Goal: Navigation & Orientation: Find specific page/section

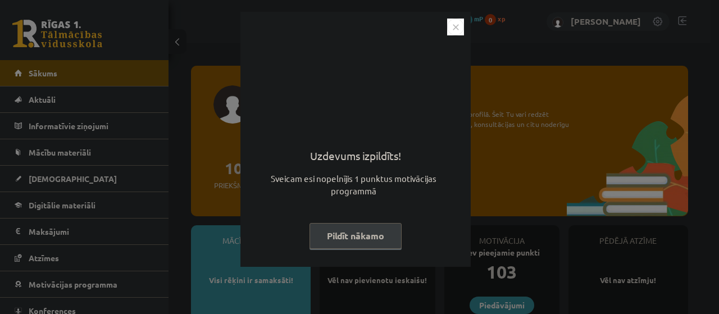
click at [453, 28] on img "Close" at bounding box center [455, 27] width 17 height 17
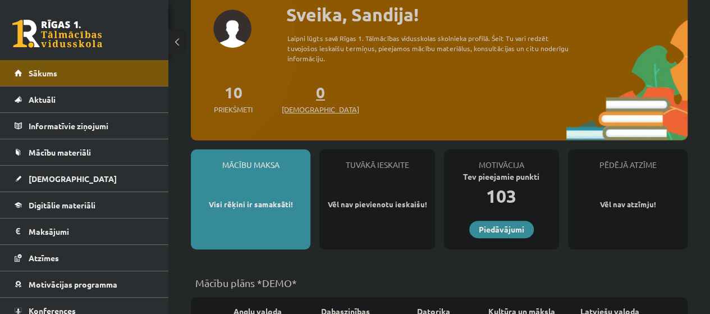
scroll to position [112, 0]
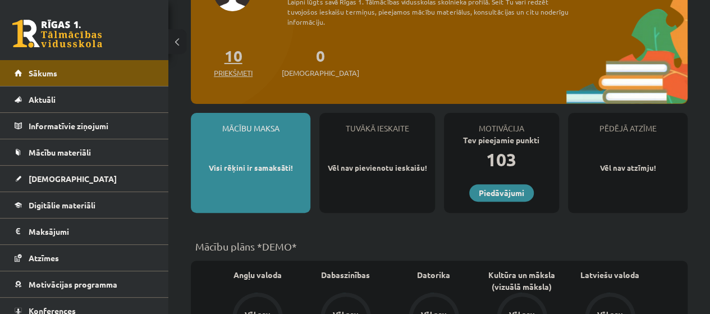
click at [231, 68] on span "Priekšmeti" at bounding box center [233, 72] width 39 height 11
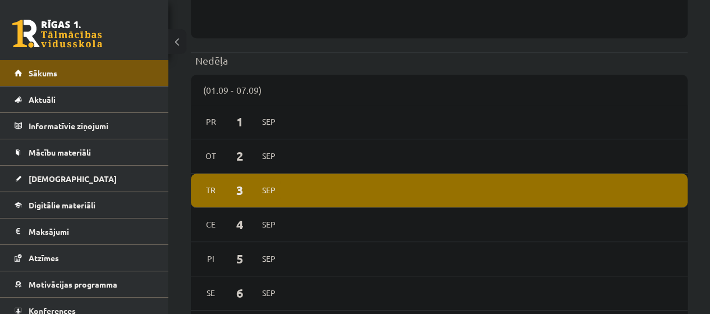
scroll to position [562, 0]
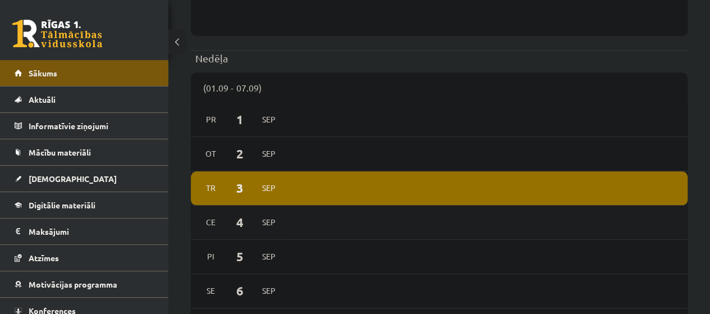
click at [272, 219] on span "Sep" at bounding box center [269, 221] width 24 height 17
click at [89, 147] on span "Mācību materiāli" at bounding box center [60, 152] width 62 height 10
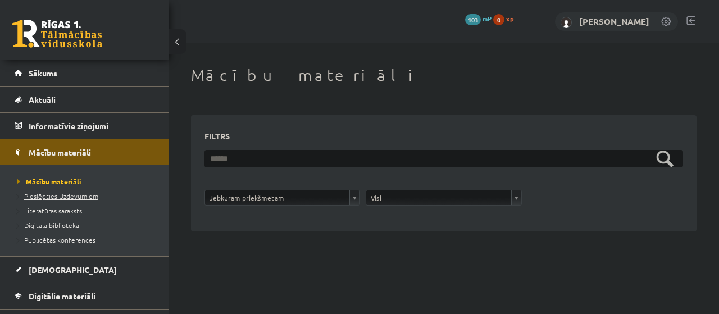
click at [86, 193] on span "Pieslēgties Uzdevumiem" at bounding box center [57, 195] width 81 height 9
click at [664, 26] on link at bounding box center [666, 22] width 11 height 11
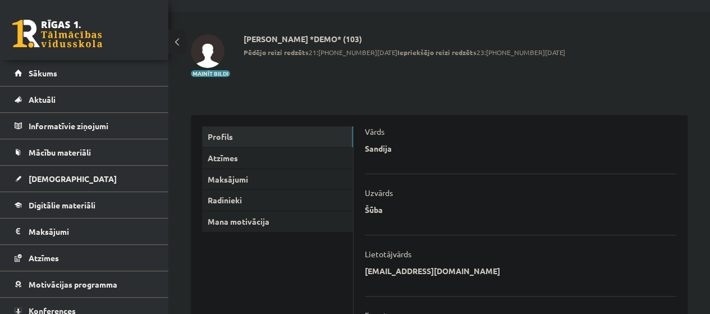
scroll to position [25, 0]
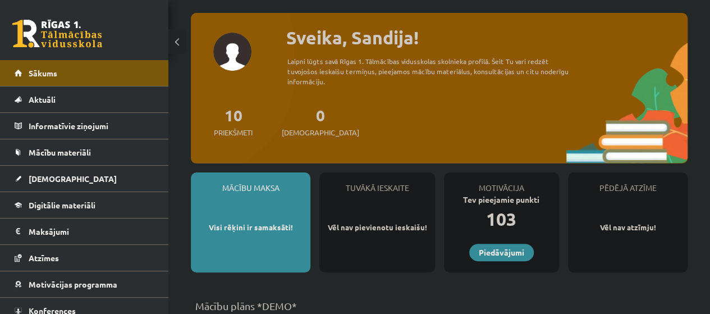
scroll to position [56, 0]
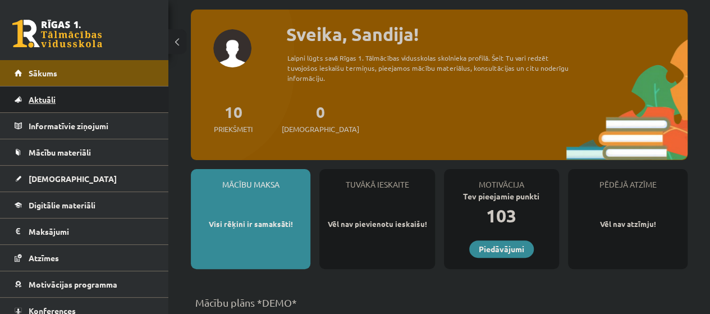
click at [126, 98] on link "Aktuāli" at bounding box center [85, 99] width 140 height 26
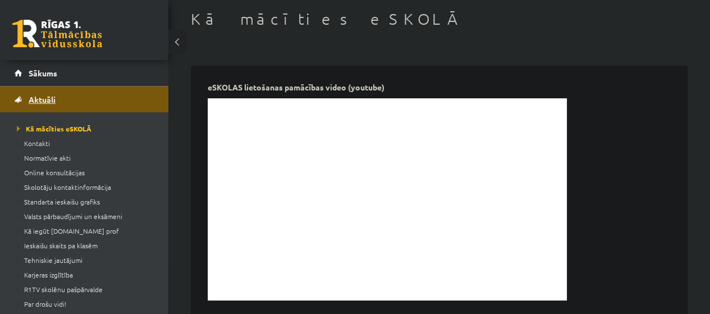
click at [130, 104] on link "Aktuāli" at bounding box center [85, 99] width 140 height 26
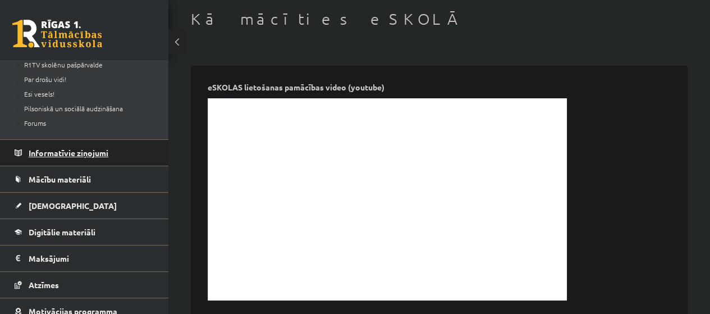
click at [136, 153] on legend "Informatīvie ziņojumi 0" at bounding box center [92, 153] width 126 height 26
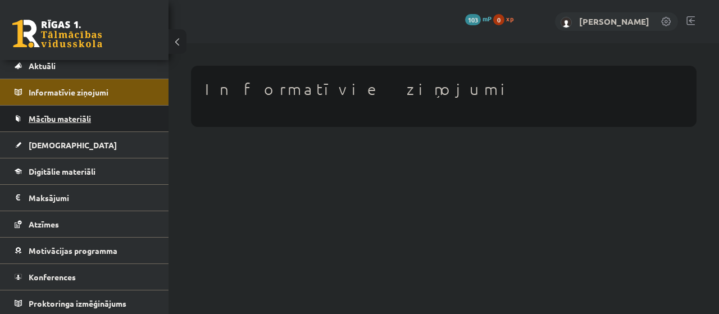
click at [130, 118] on link "Mācību materiāli" at bounding box center [85, 119] width 140 height 26
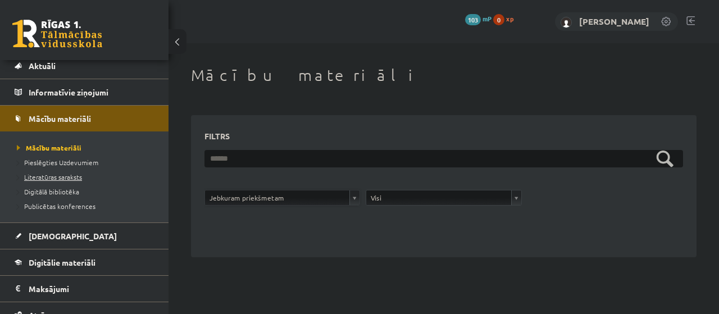
click at [67, 179] on span "Literatūras saraksts" at bounding box center [49, 176] width 65 height 9
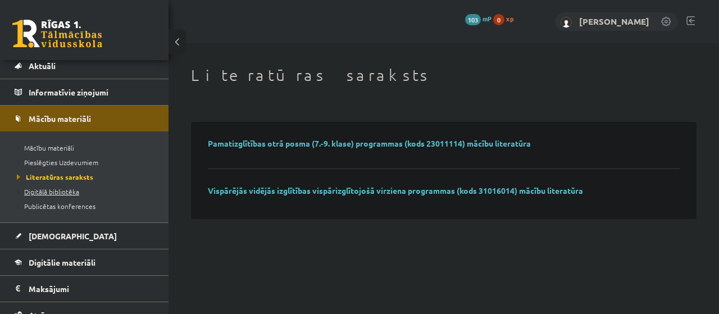
click at [69, 186] on link "Digitālā bibliotēka" at bounding box center [87, 191] width 140 height 10
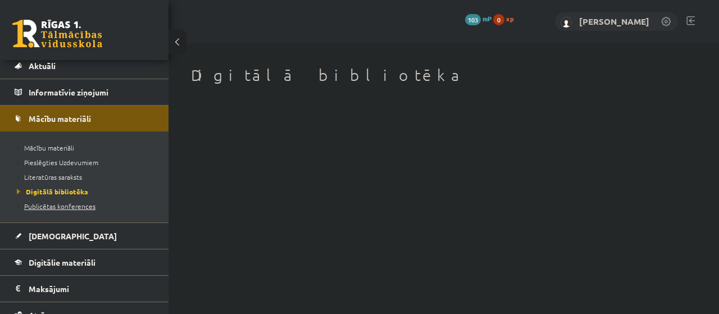
click at [67, 207] on span "Publicētas konferences" at bounding box center [56, 206] width 79 height 9
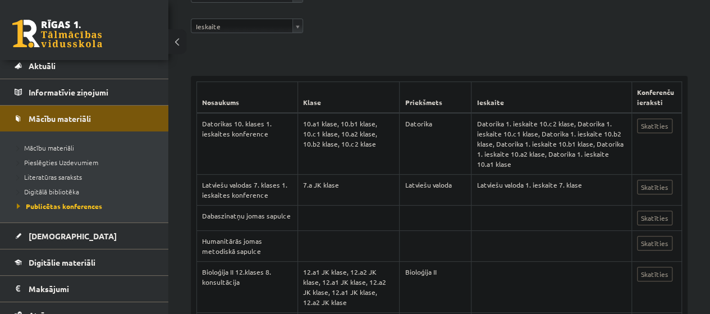
scroll to position [168, 0]
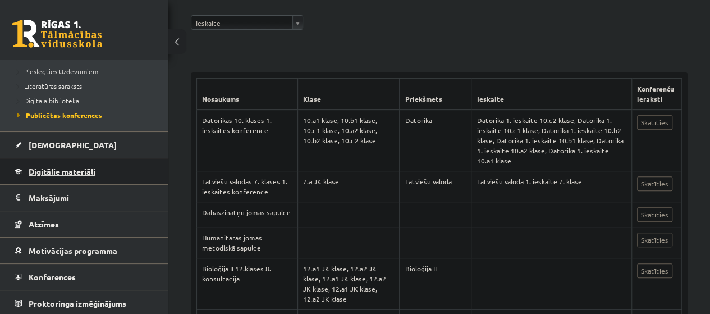
click at [106, 168] on link "Digitālie materiāli" at bounding box center [85, 171] width 140 height 26
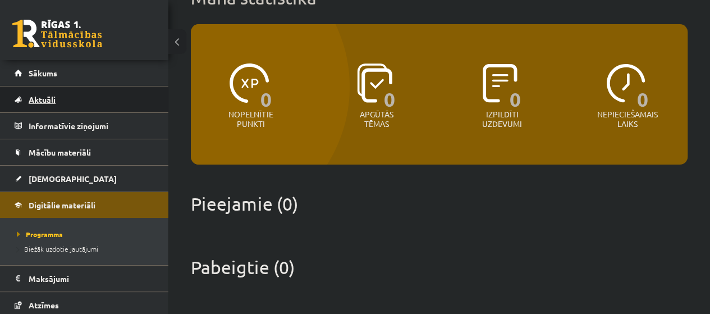
click at [108, 88] on link "Aktuāli" at bounding box center [85, 99] width 140 height 26
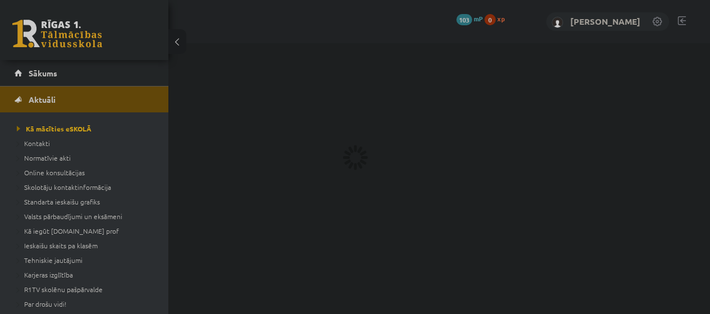
click at [108, 80] on link "Sākums" at bounding box center [85, 73] width 140 height 26
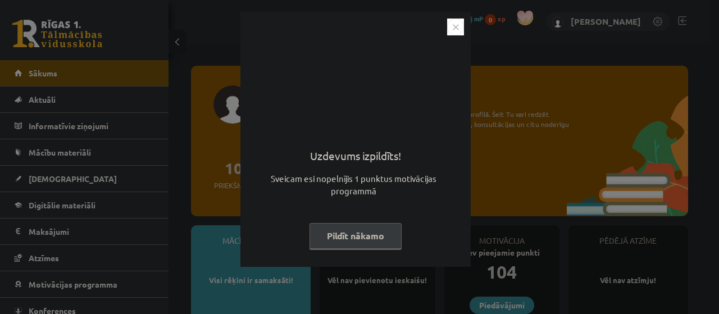
click at [455, 28] on img "Close" at bounding box center [455, 27] width 17 height 17
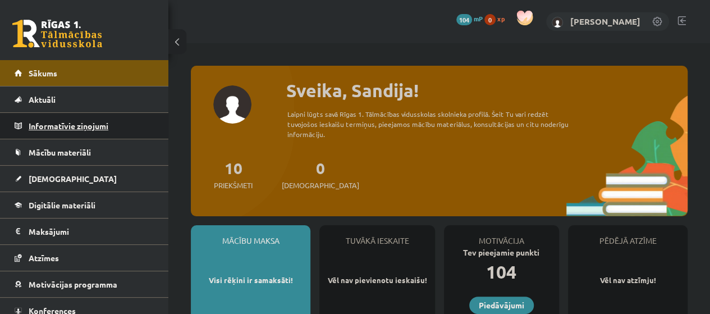
click at [99, 123] on legend "Informatīvie ziņojumi 0" at bounding box center [92, 126] width 126 height 26
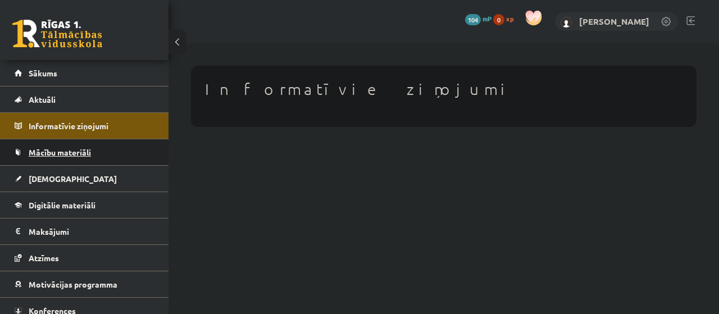
click at [91, 154] on link "Mācību materiāli" at bounding box center [85, 152] width 140 height 26
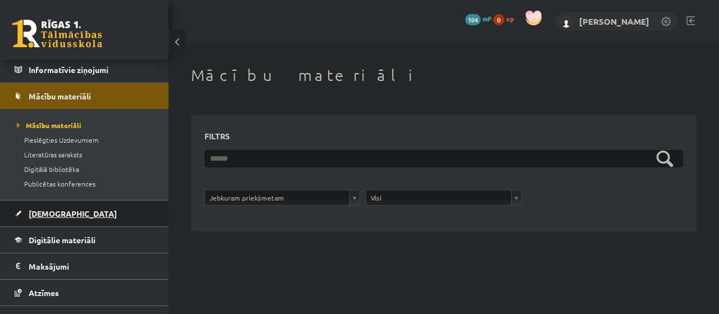
click at [90, 204] on link "[DEMOGRAPHIC_DATA]" at bounding box center [85, 213] width 140 height 26
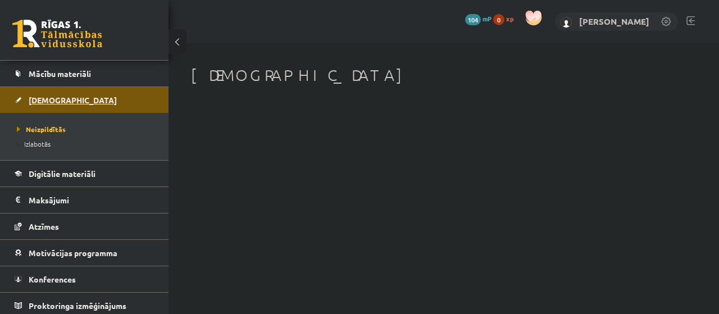
scroll to position [81, 0]
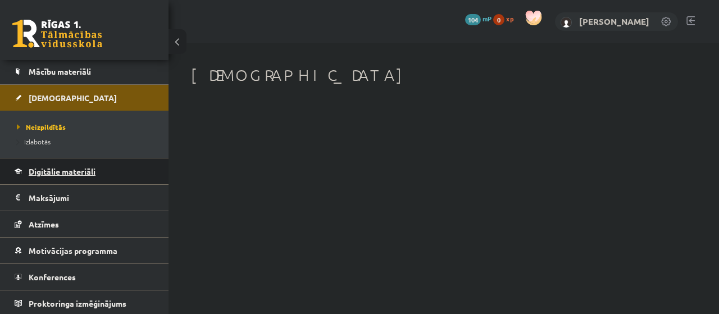
click at [98, 167] on link "Digitālie materiāli" at bounding box center [85, 171] width 140 height 26
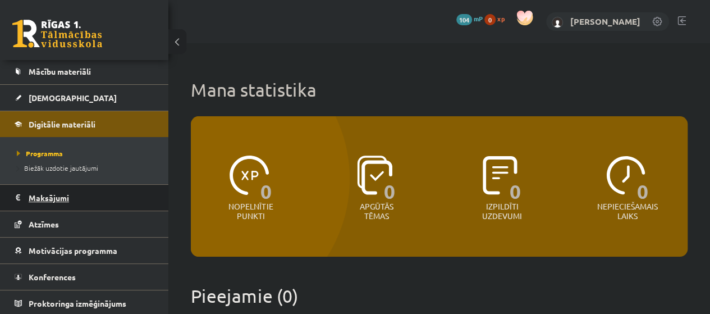
click at [100, 194] on legend "Maksājumi 0" at bounding box center [92, 198] width 126 height 26
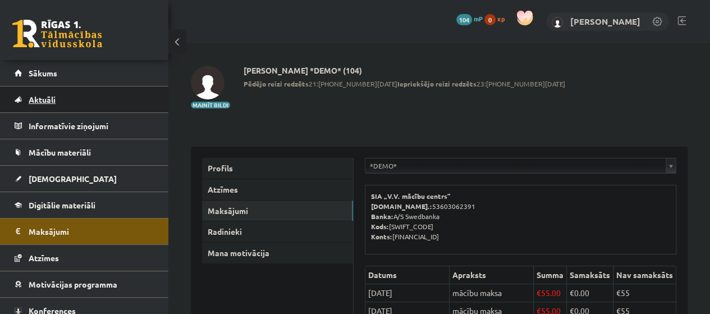
click at [93, 98] on link "Aktuāli" at bounding box center [85, 99] width 140 height 26
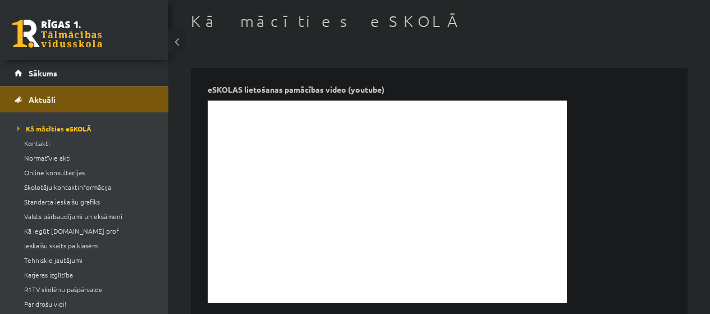
scroll to position [56, 0]
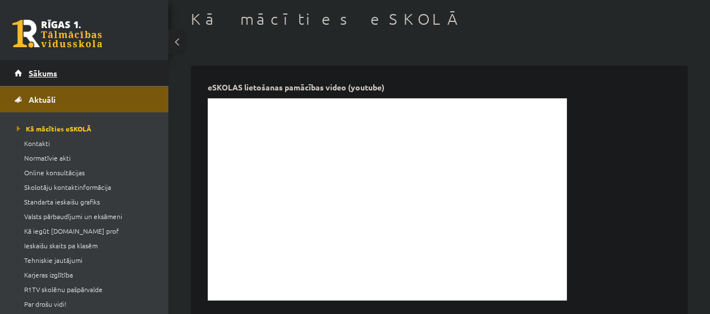
click at [131, 68] on link "Sākums" at bounding box center [85, 73] width 140 height 26
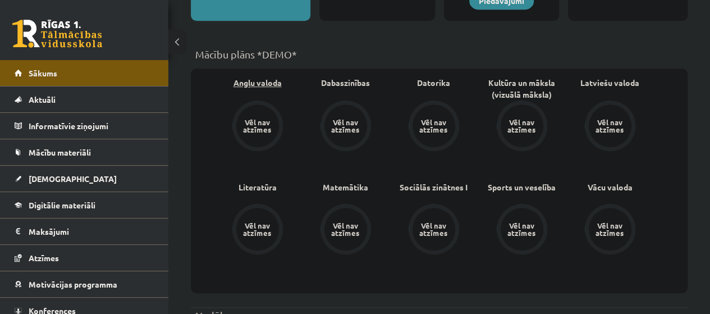
scroll to position [281, 0]
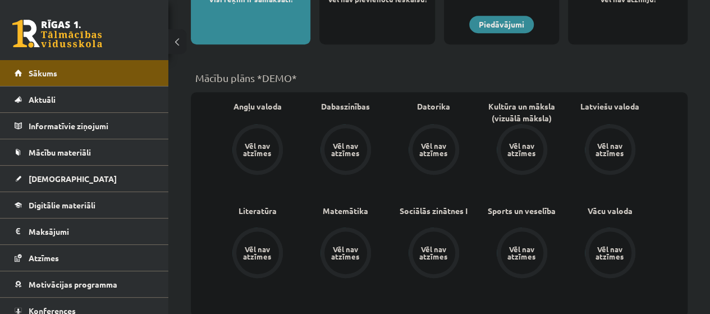
click at [258, 147] on div "Vēl nav atzīmes" at bounding box center [257, 149] width 31 height 15
